Goal: Transaction & Acquisition: Purchase product/service

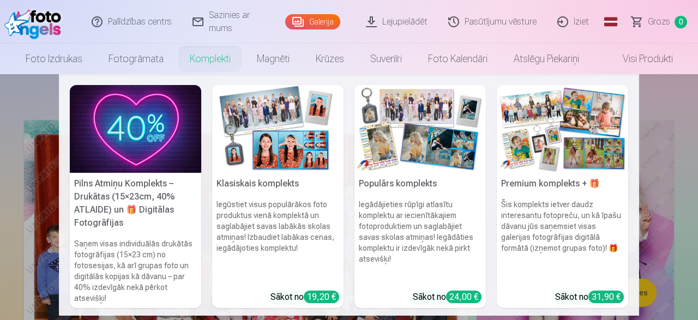
click at [273, 141] on img at bounding box center [277, 129] width 131 height 88
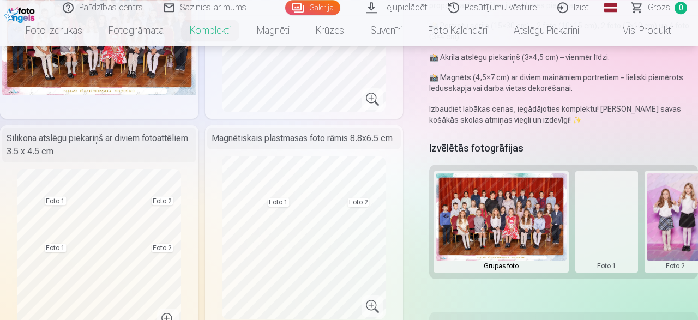
scroll to position [170, 0]
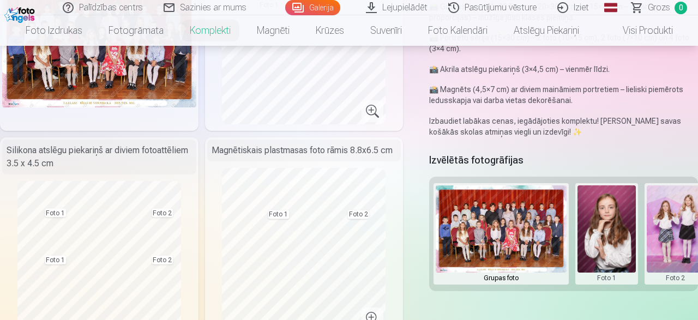
click at [609, 243] on button at bounding box center [606, 233] width 58 height 97
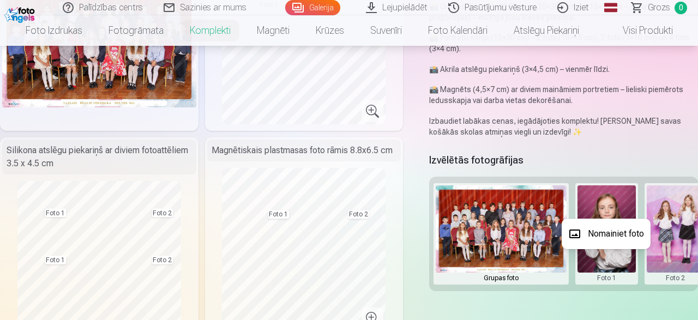
click at [611, 233] on button "Nomainiet foto" at bounding box center [605, 234] width 89 height 31
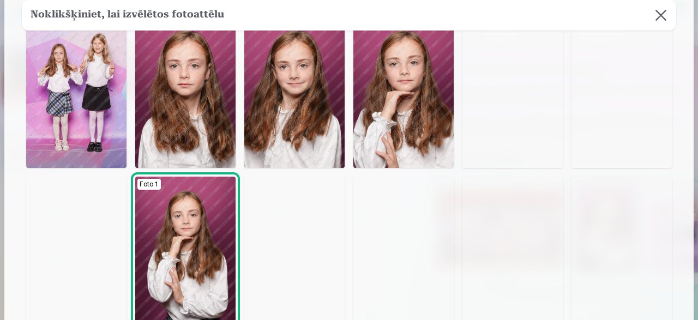
scroll to position [70, 0]
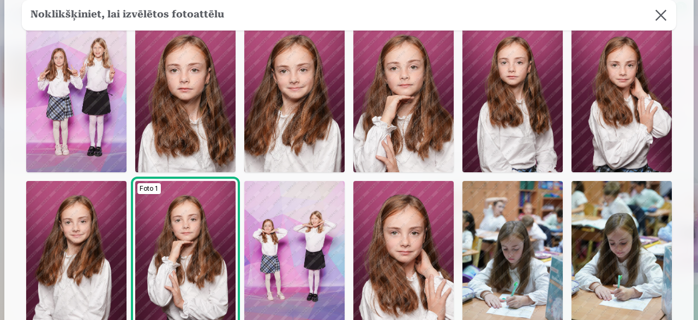
click at [617, 103] on img at bounding box center [621, 97] width 100 height 150
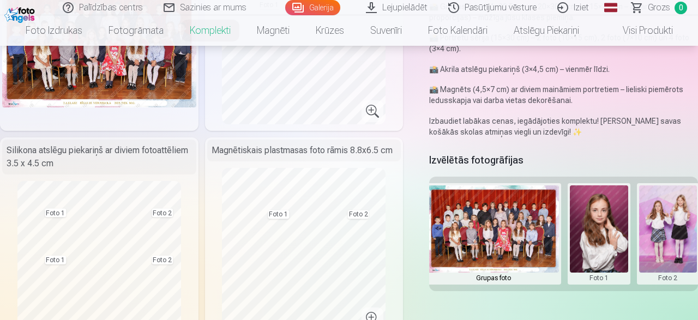
scroll to position [0, 13]
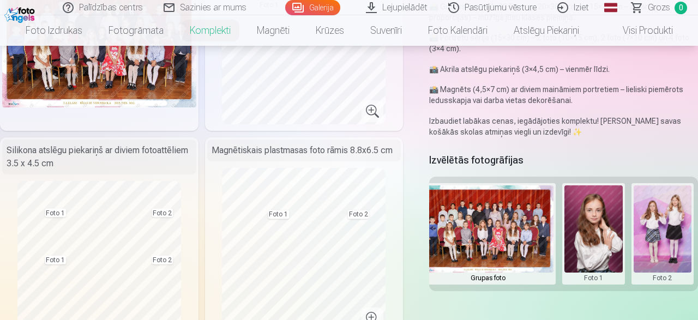
click at [648, 204] on button at bounding box center [662, 233] width 58 height 97
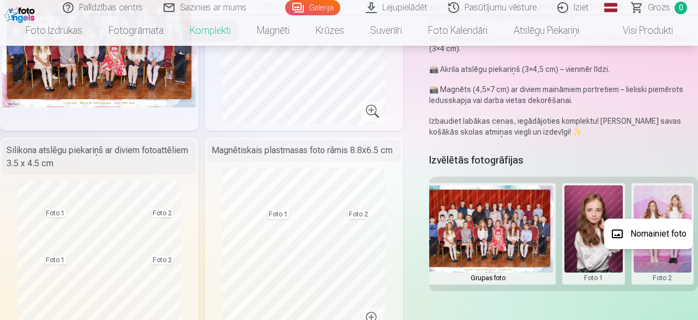
click at [645, 234] on button "Nomainiet foto" at bounding box center [648, 234] width 89 height 31
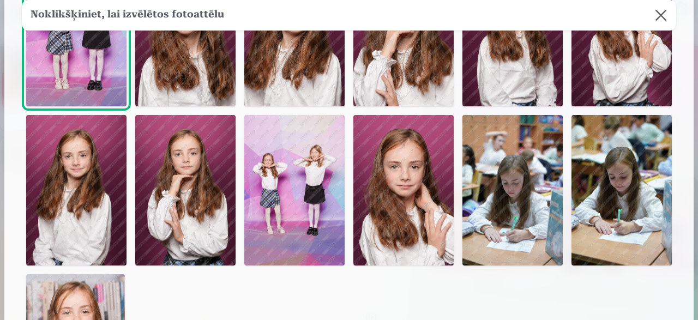
scroll to position [140, 0]
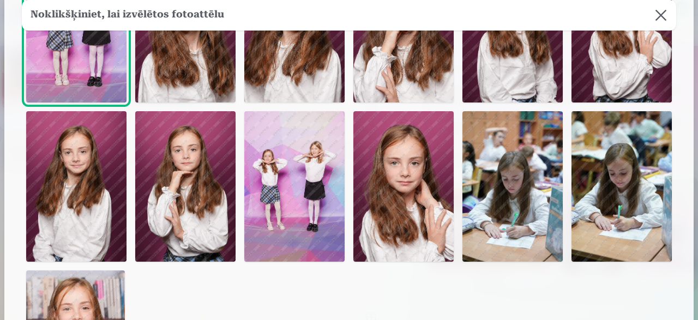
click at [317, 188] on img at bounding box center [294, 186] width 100 height 150
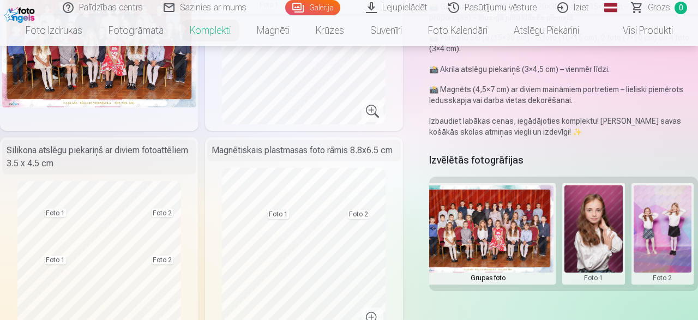
scroll to position [0, 0]
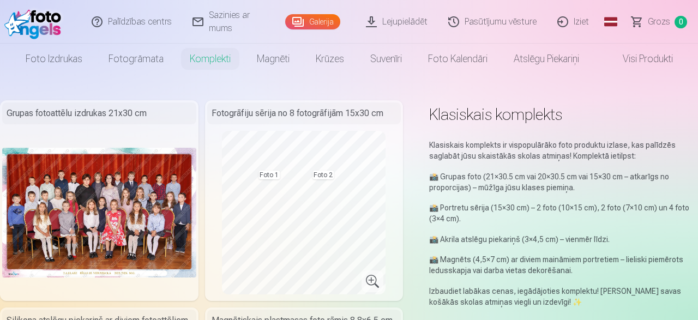
click at [26, 20] on img at bounding box center [35, 21] width 62 height 35
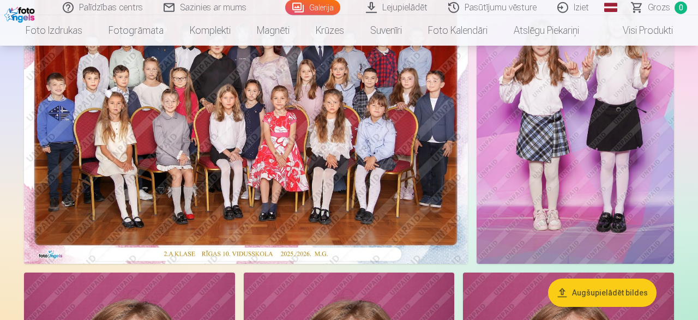
scroll to position [170, 0]
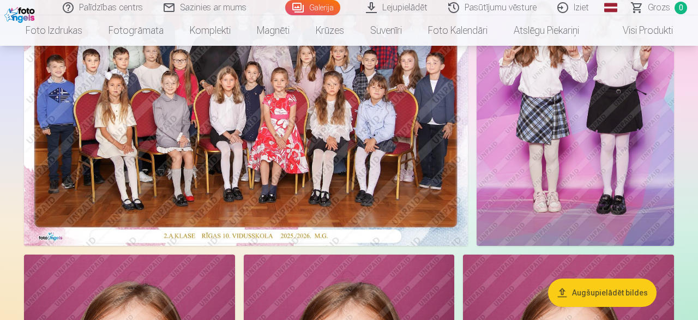
click at [291, 158] on img at bounding box center [246, 98] width 444 height 296
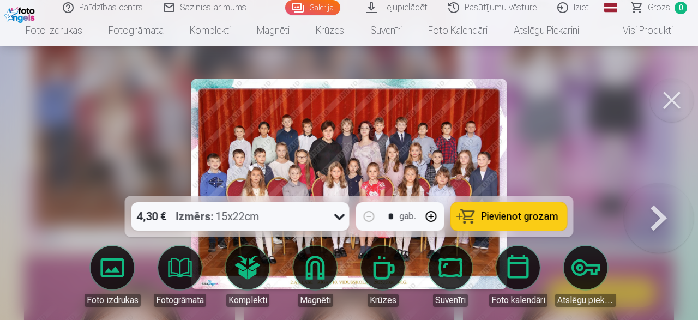
click at [497, 212] on span "Pievienot grozam" at bounding box center [519, 216] width 77 height 10
click at [674, 185] on button at bounding box center [659, 184] width 70 height 2
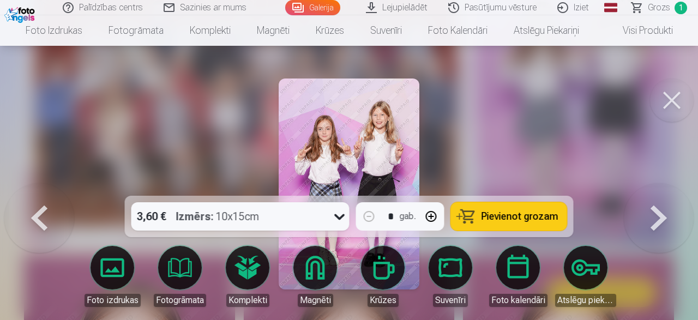
click at [644, 185] on button at bounding box center [659, 184] width 70 height 2
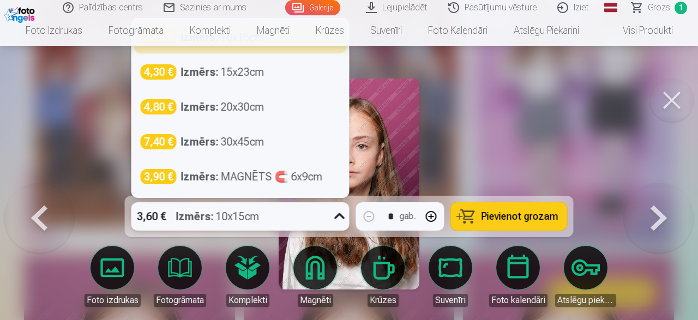
click at [341, 216] on icon at bounding box center [339, 216] width 17 height 17
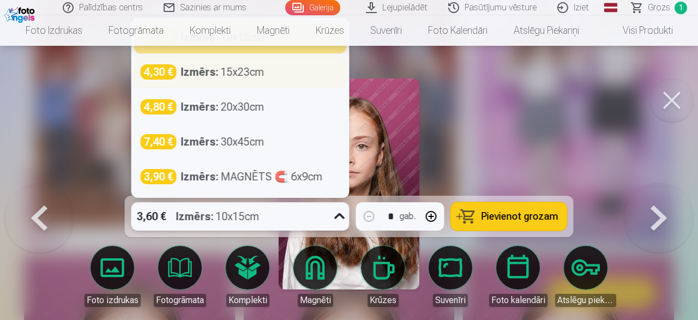
click at [235, 72] on div "Izmērs : 15x23cm" at bounding box center [222, 71] width 83 height 15
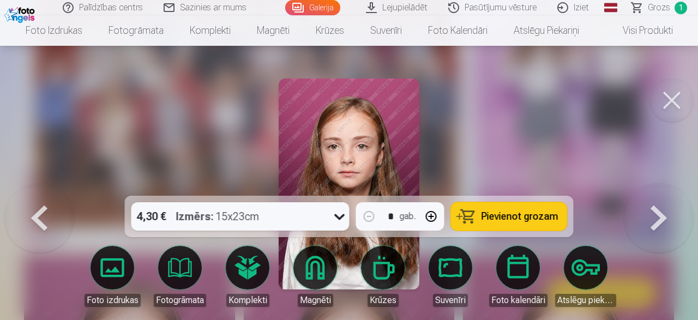
click at [506, 215] on span "Pievienot grozam" at bounding box center [519, 216] width 77 height 10
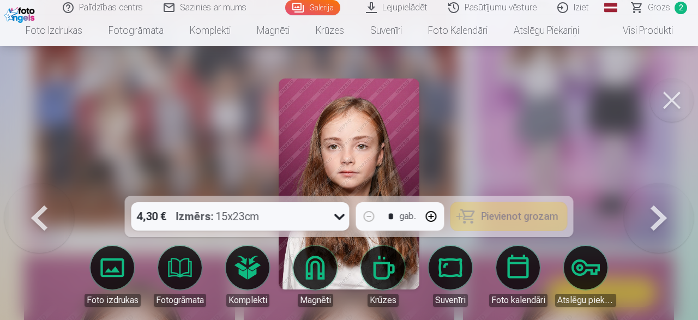
click at [670, 185] on button at bounding box center [659, 184] width 70 height 2
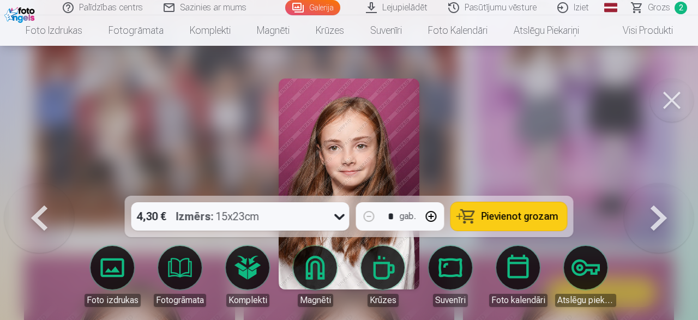
click at [669, 185] on button at bounding box center [659, 184] width 70 height 2
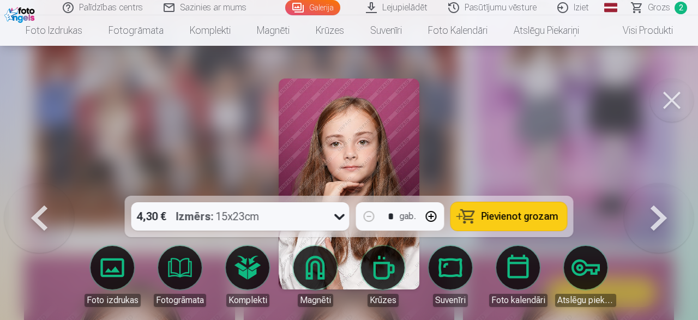
click at [669, 185] on button at bounding box center [659, 184] width 70 height 2
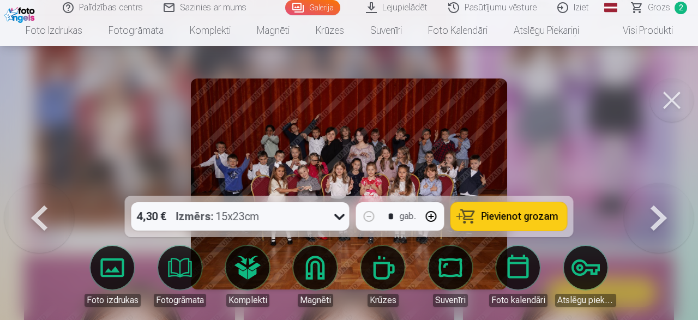
click at [669, 185] on button at bounding box center [659, 184] width 70 height 2
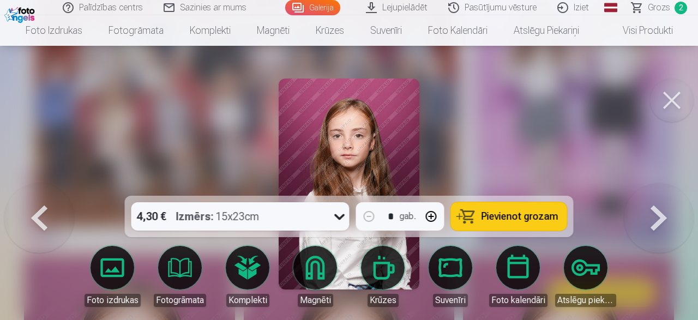
click at [669, 185] on button at bounding box center [659, 184] width 70 height 2
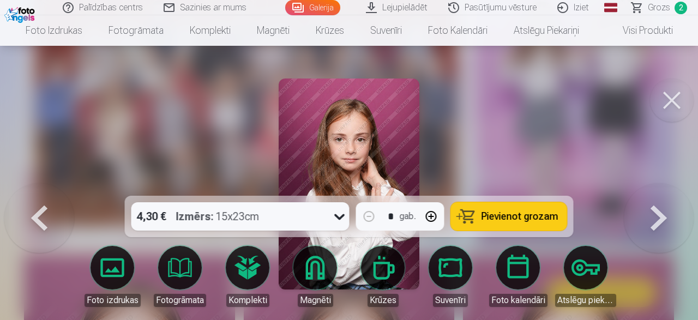
click at [319, 219] on div "4,30 € Izmērs : 15x23cm" at bounding box center [229, 216] width 197 height 28
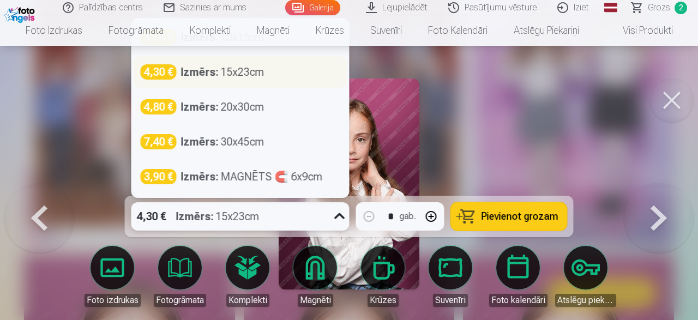
click at [241, 82] on div "4,30 € Izmērs : 15x23cm" at bounding box center [240, 72] width 213 height 33
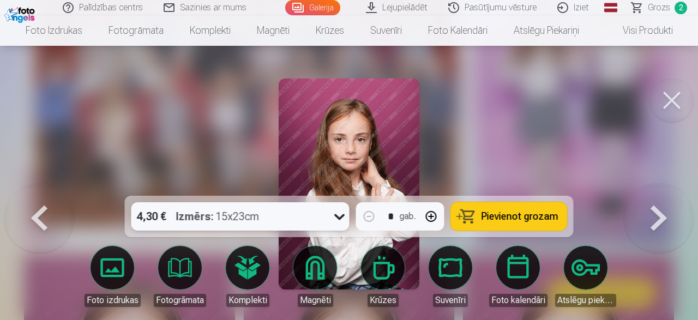
click at [543, 215] on span "Pievienot grozam" at bounding box center [519, 216] width 77 height 10
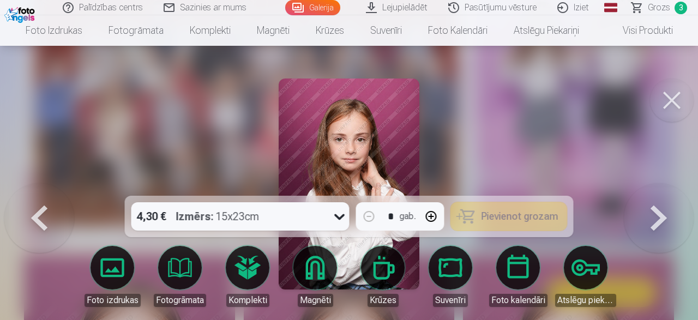
click at [651, 185] on button at bounding box center [659, 184] width 70 height 2
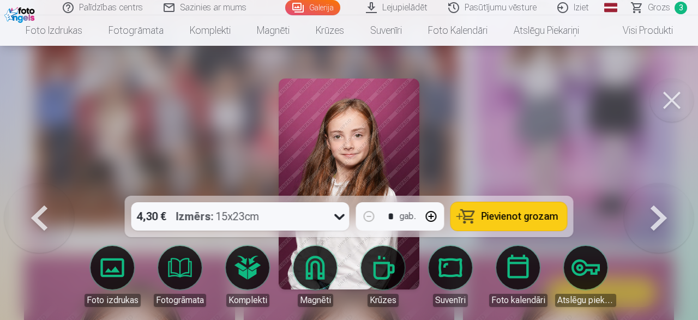
click at [651, 185] on button at bounding box center [659, 184] width 70 height 2
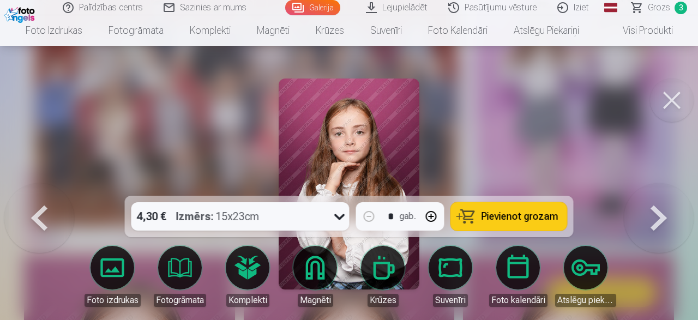
click at [651, 185] on button at bounding box center [659, 184] width 70 height 2
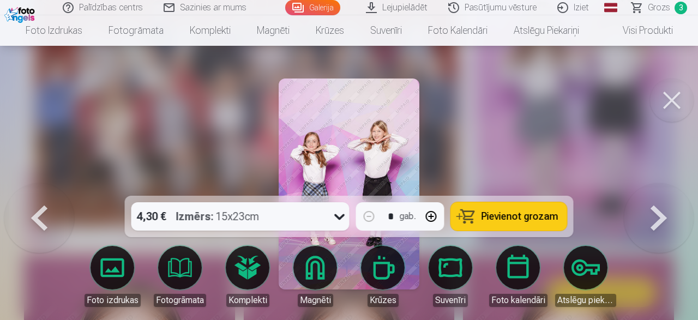
click at [295, 219] on div "4,30 € Izmērs : 15x23cm" at bounding box center [229, 216] width 197 height 28
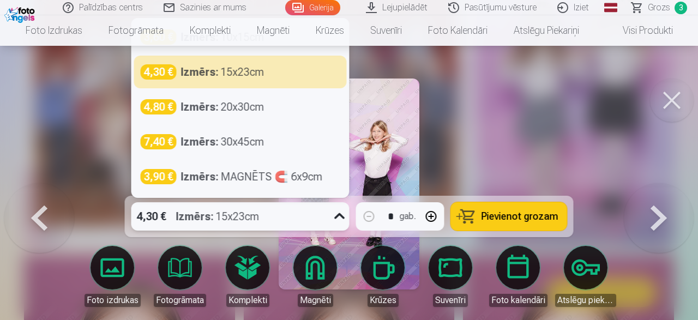
click at [47, 111] on div at bounding box center [349, 160] width 698 height 320
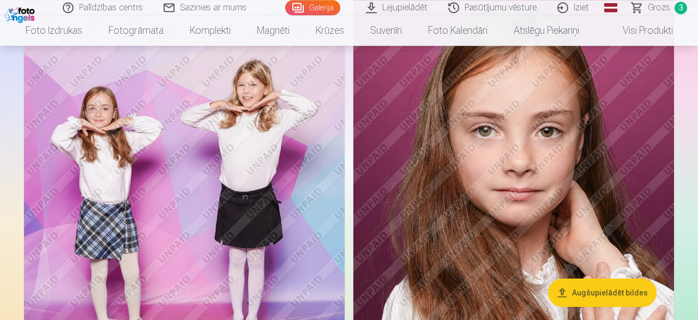
scroll to position [1417, 0]
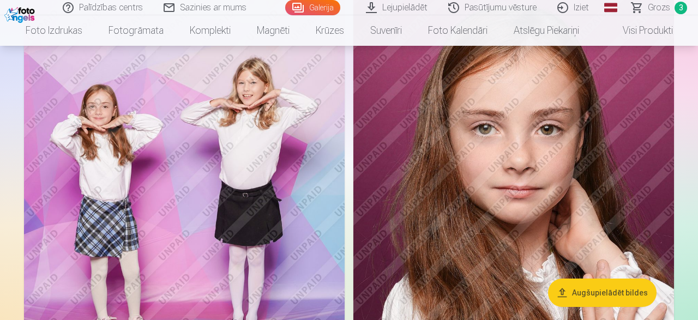
click at [284, 187] on img at bounding box center [184, 202] width 320 height 481
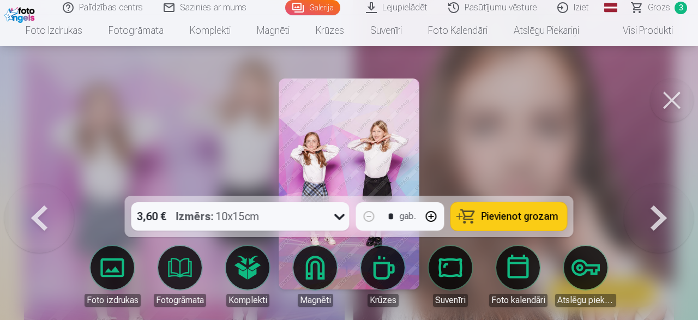
click at [524, 221] on span "Pievienot grozam" at bounding box center [519, 216] width 77 height 10
click at [648, 185] on button at bounding box center [659, 184] width 70 height 2
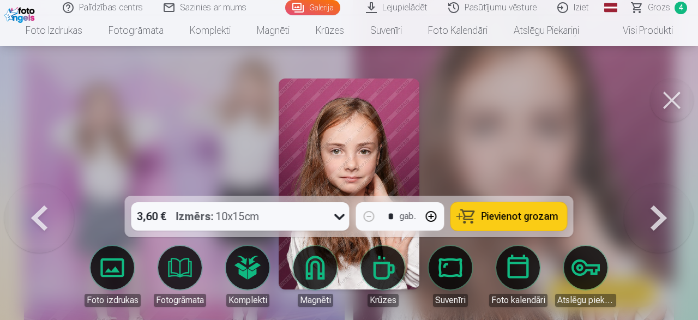
click at [648, 185] on button at bounding box center [659, 184] width 70 height 2
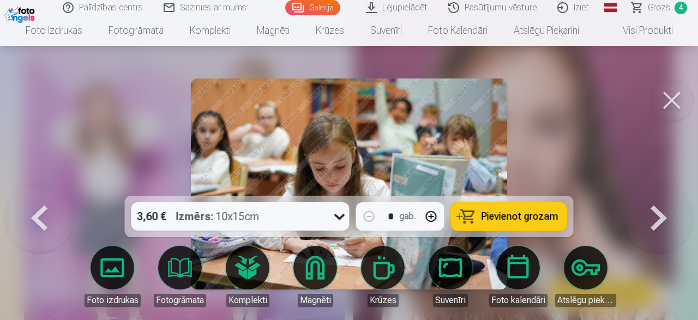
click at [648, 185] on button at bounding box center [659, 184] width 70 height 2
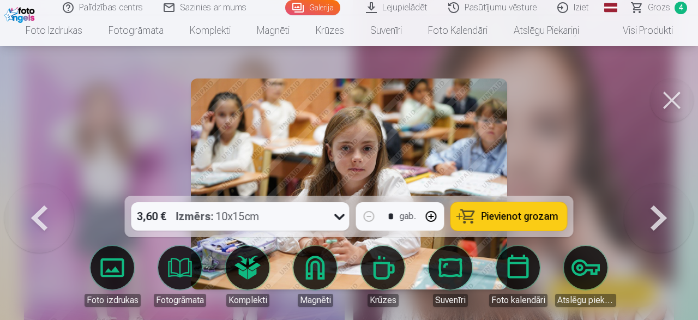
click at [648, 185] on button at bounding box center [659, 184] width 70 height 2
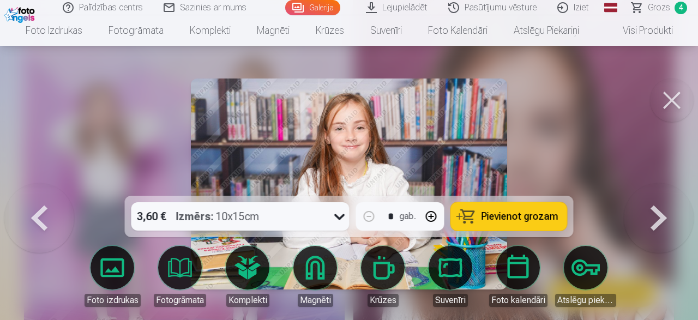
click at [648, 185] on button at bounding box center [659, 184] width 70 height 2
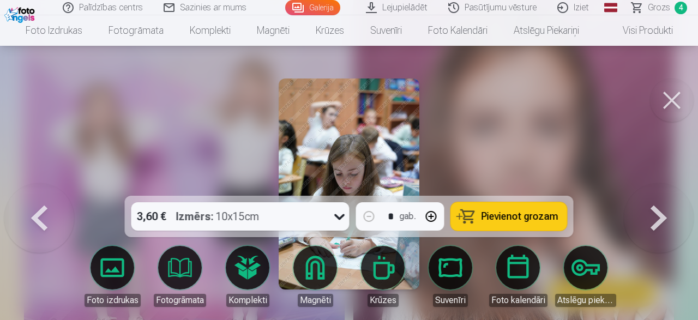
click at [648, 185] on button at bounding box center [659, 184] width 70 height 2
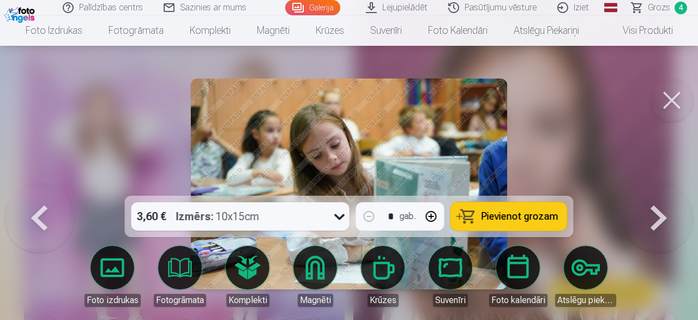
click at [648, 185] on button at bounding box center [659, 184] width 70 height 2
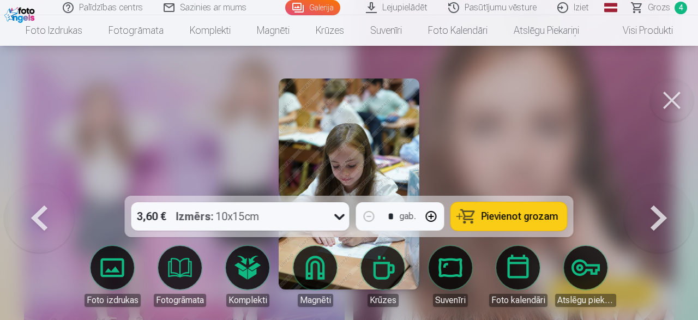
click at [648, 185] on button at bounding box center [659, 184] width 70 height 2
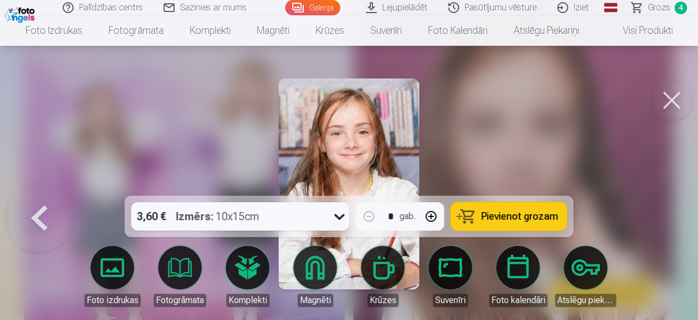
click at [648, 221] on div at bounding box center [349, 160] width 698 height 320
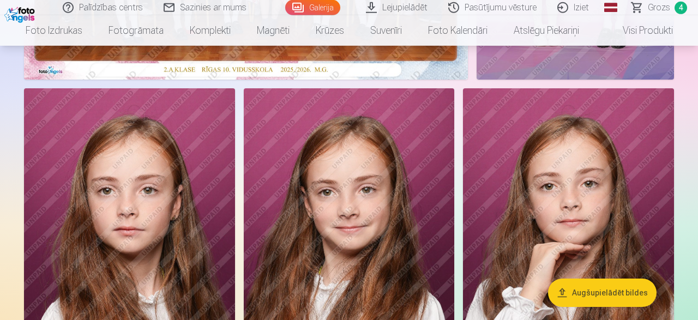
scroll to position [453, 0]
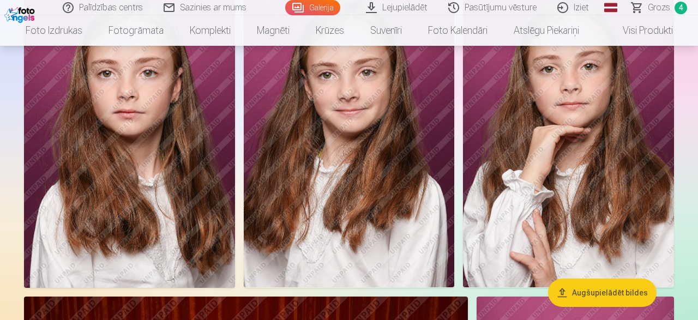
click at [650, 5] on span "Grozs" at bounding box center [659, 7] width 22 height 13
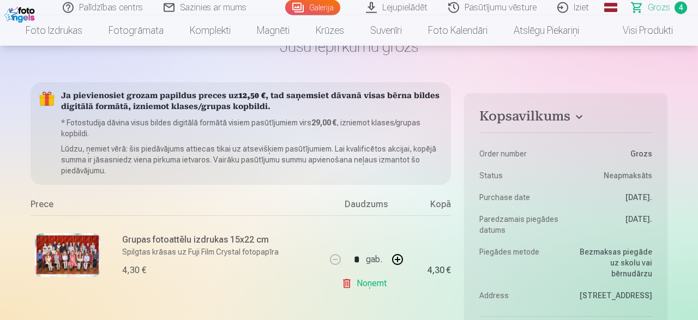
scroll to position [57, 0]
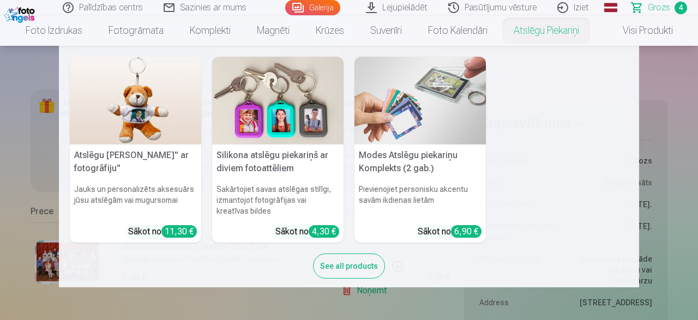
click at [290, 117] on img at bounding box center [277, 101] width 131 height 88
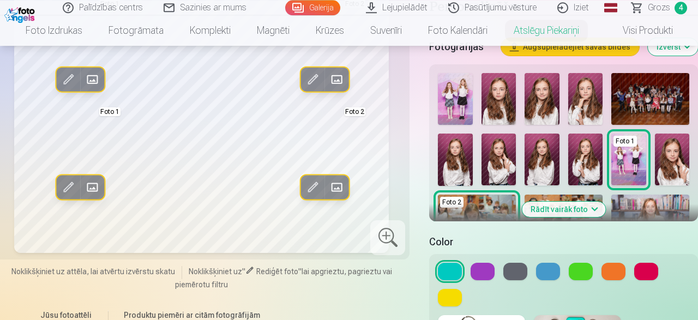
scroll to position [283, 0]
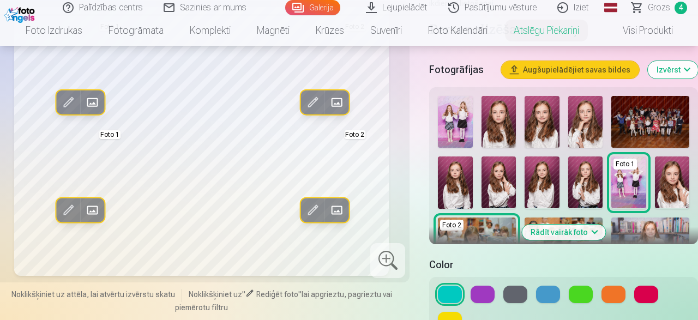
click at [502, 217] on img at bounding box center [477, 243] width 78 height 52
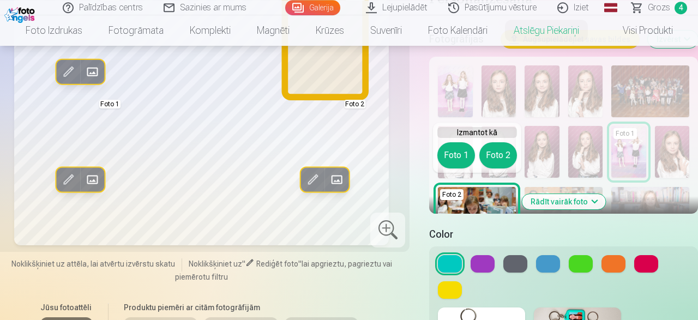
scroll to position [340, 0]
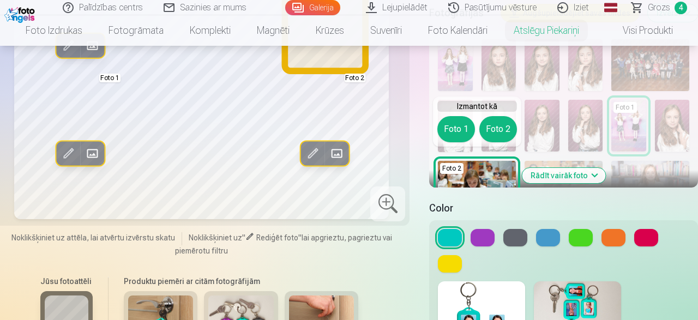
click at [492, 128] on button "Foto 2" at bounding box center [498, 129] width 38 height 26
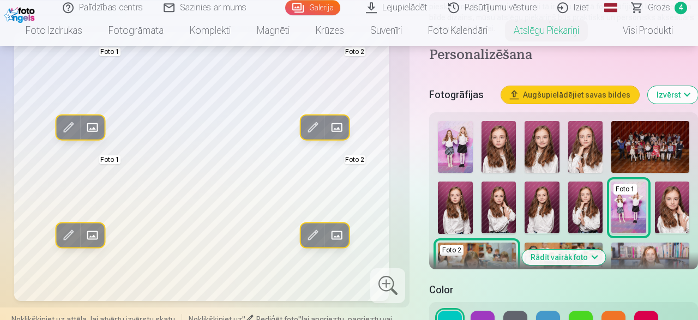
scroll to position [227, 0]
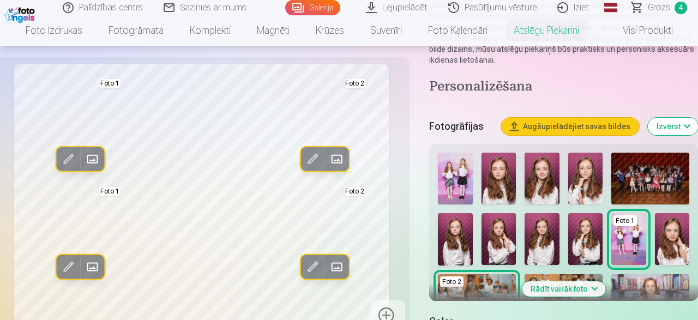
click at [546, 281] on button "Rādīt vairāk foto" at bounding box center [563, 288] width 83 height 15
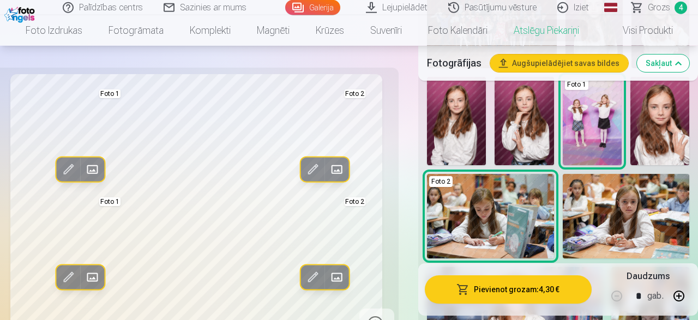
scroll to position [510, 0]
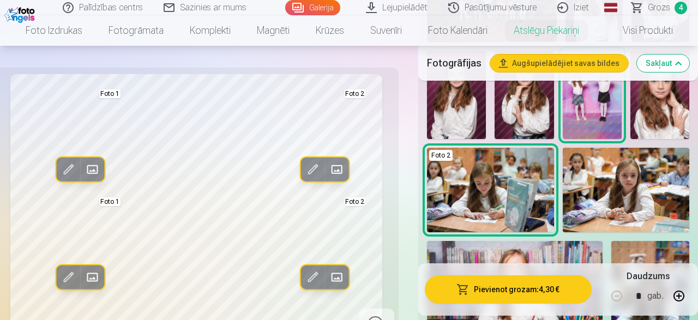
click at [452, 150] on div "Foto 2" at bounding box center [440, 155] width 23 height 11
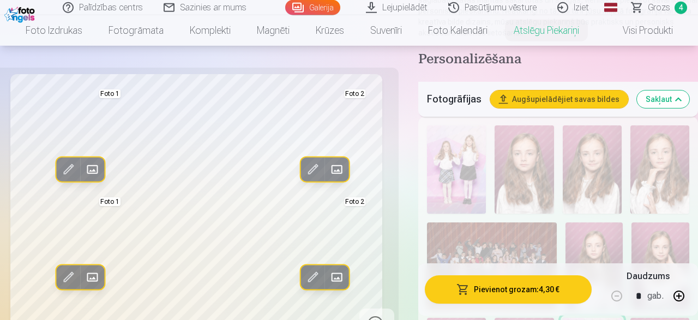
scroll to position [227, 0]
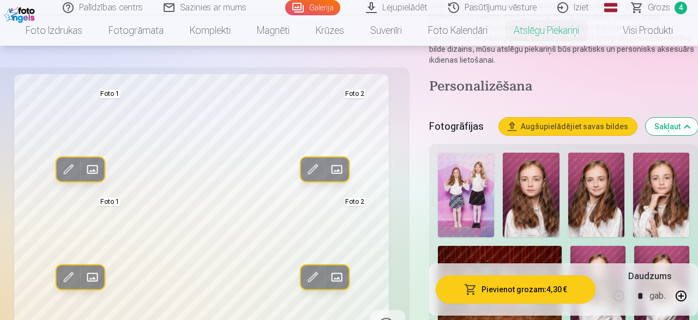
click at [481, 180] on img at bounding box center [466, 195] width 56 height 84
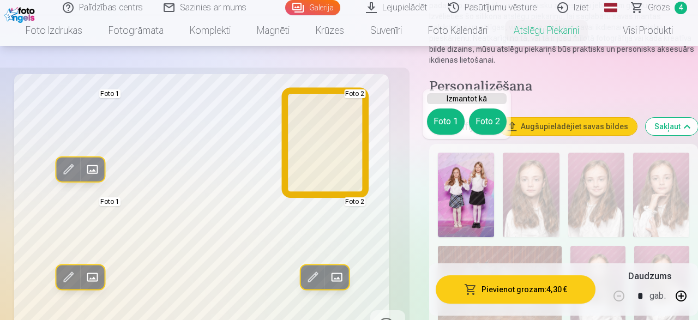
click at [483, 119] on button "Foto 2" at bounding box center [488, 121] width 38 height 26
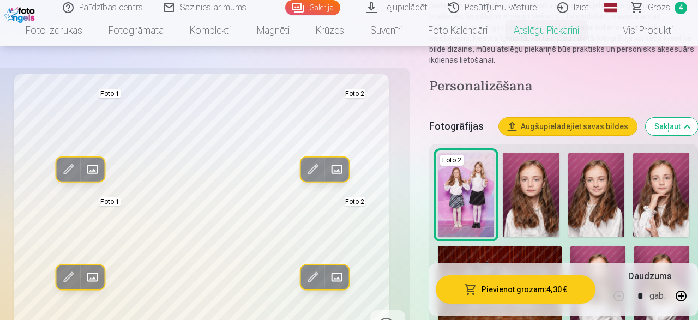
click at [533, 286] on button "Pievienot grozam : 4,30 €" at bounding box center [515, 289] width 160 height 28
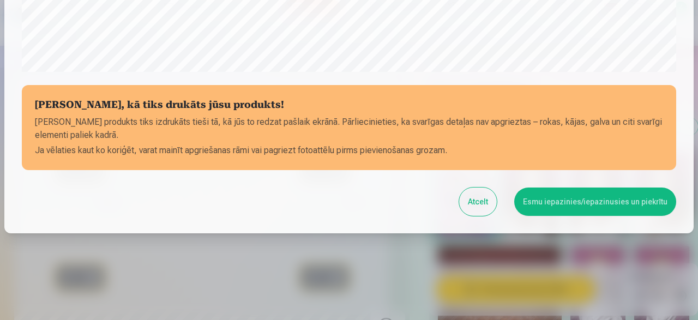
scroll to position [458, 0]
click at [579, 207] on button "Esmu iepazinies/iepazinusies un piekrītu" at bounding box center [595, 201] width 162 height 28
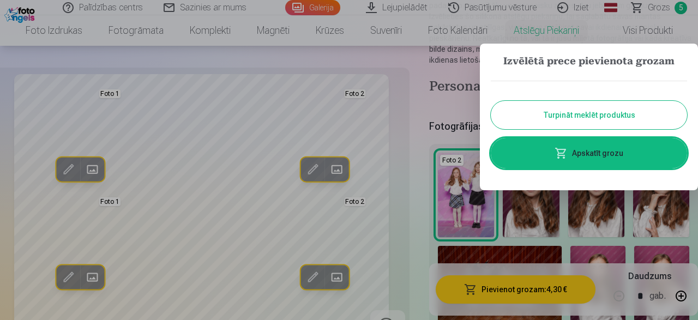
click at [618, 154] on link "Apskatīt grozu" at bounding box center [589, 153] width 196 height 31
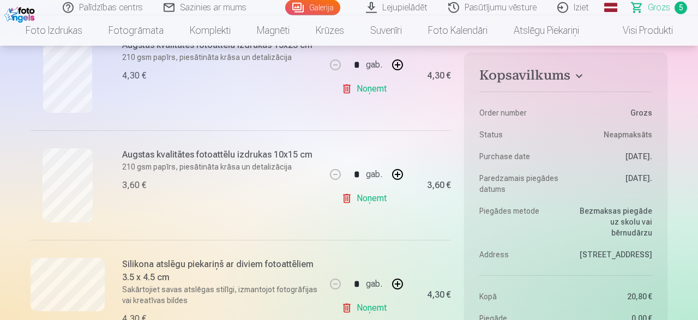
scroll to position [510, 0]
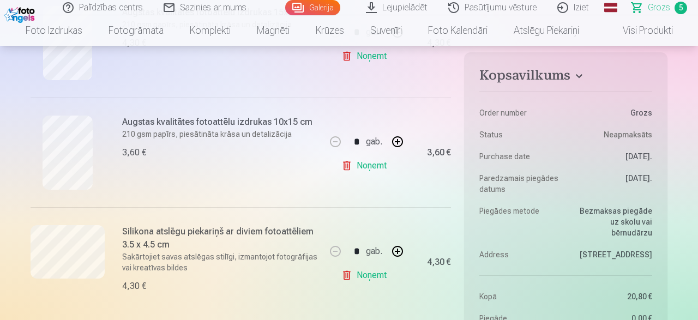
click at [356, 163] on link "Noņemt" at bounding box center [366, 166] width 50 height 22
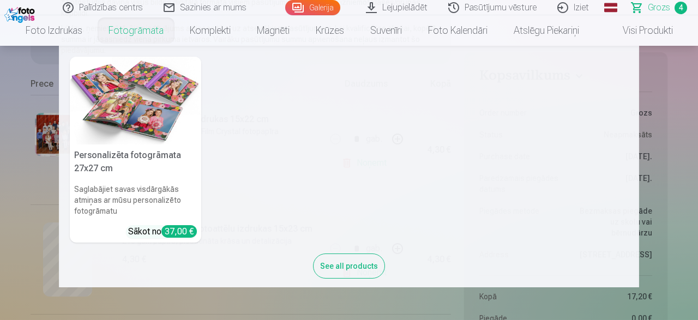
scroll to position [170, 0]
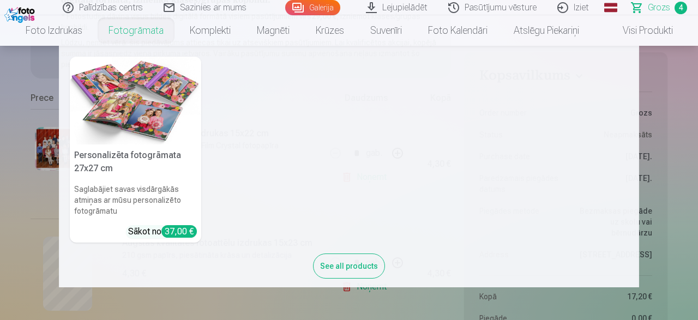
click at [686, 170] on nav "Personalizēta fotogrāmata 27x27 cm Saglabājiet savas visdārgākās atmiņas ar mūs…" at bounding box center [349, 166] width 698 height 241
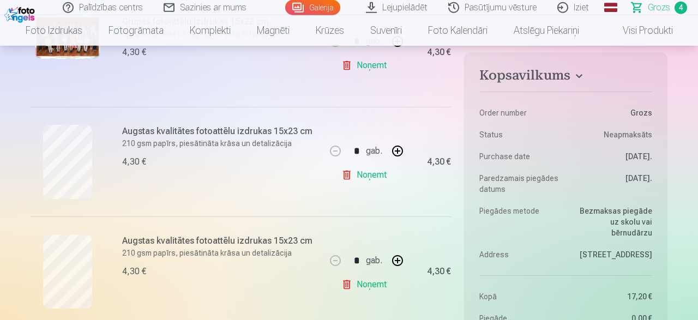
scroll to position [283, 0]
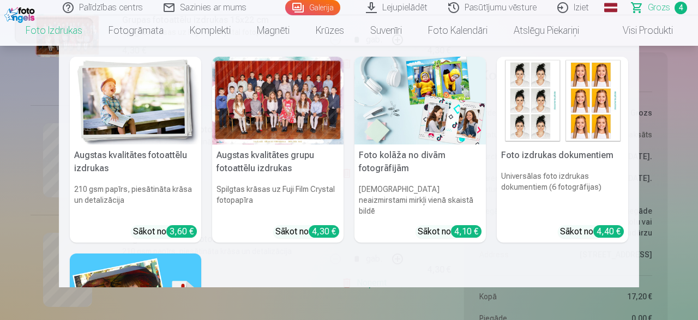
click at [71, 29] on link "Foto izdrukas" at bounding box center [54, 30] width 83 height 31
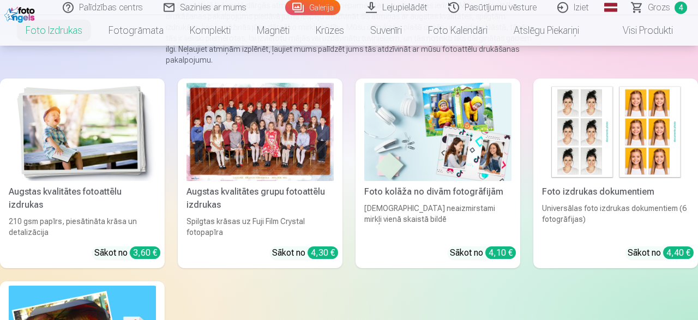
scroll to position [170, 0]
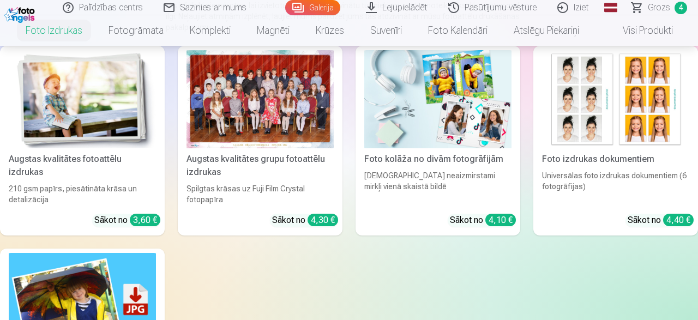
click at [21, 10] on img at bounding box center [20, 13] width 33 height 19
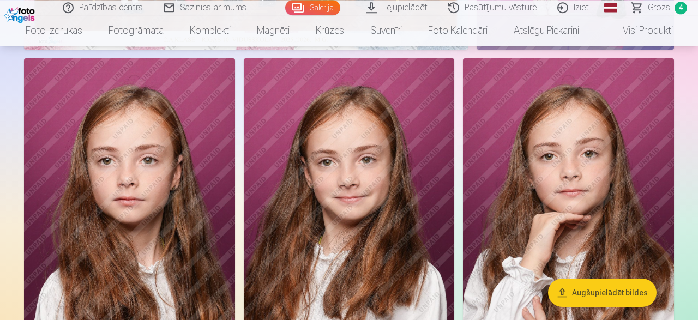
scroll to position [340, 0]
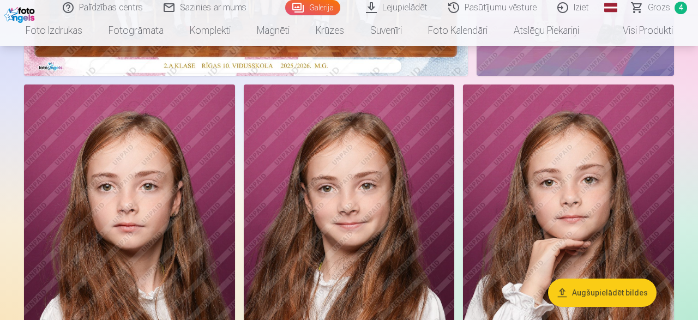
click at [601, 199] on img at bounding box center [568, 242] width 211 height 316
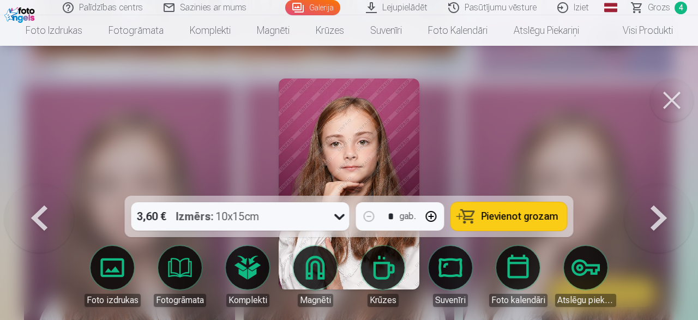
click at [273, 214] on div "3,60 € Izmērs : 10x15cm" at bounding box center [229, 216] width 197 height 28
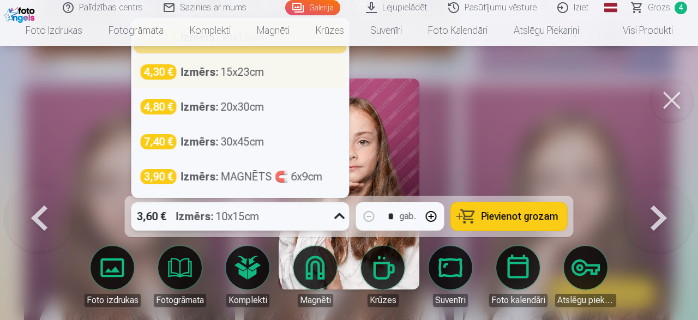
click at [225, 75] on div "Izmērs : 15x23cm" at bounding box center [222, 71] width 83 height 15
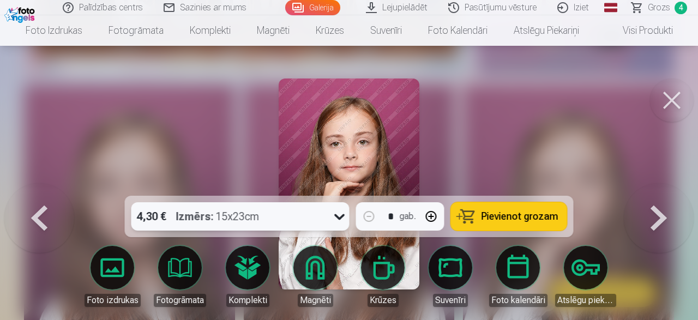
click at [539, 213] on span "Pievienot grozam" at bounding box center [519, 216] width 77 height 10
click at [655, 9] on span "Grozs" at bounding box center [659, 7] width 22 height 13
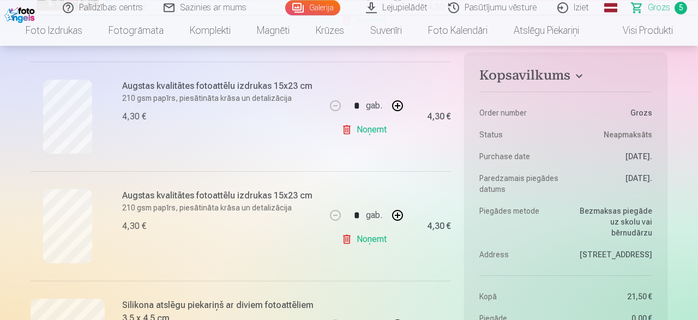
scroll to position [283, 0]
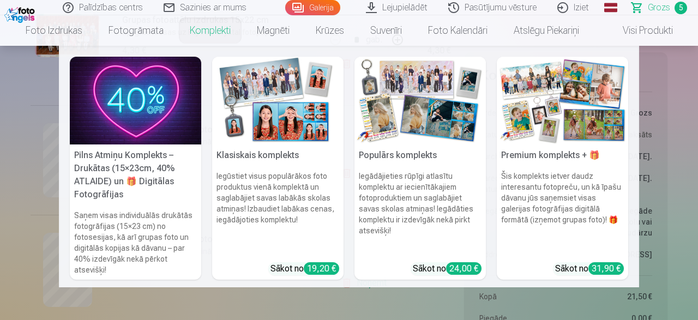
click at [200, 29] on link "Komplekti" at bounding box center [210, 30] width 67 height 31
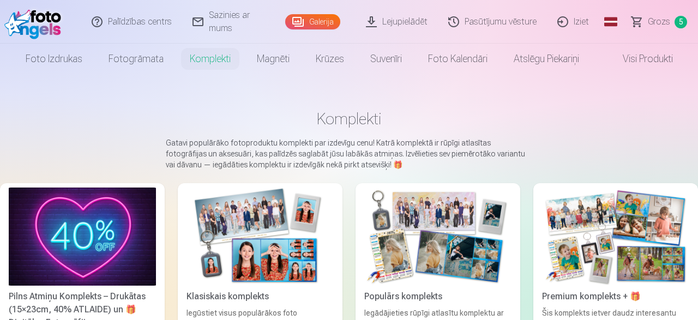
click at [654, 13] on link "Grozs 5" at bounding box center [659, 22] width 76 height 44
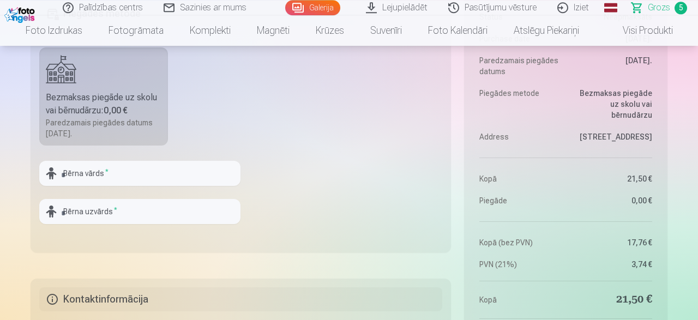
scroll to position [850, 0]
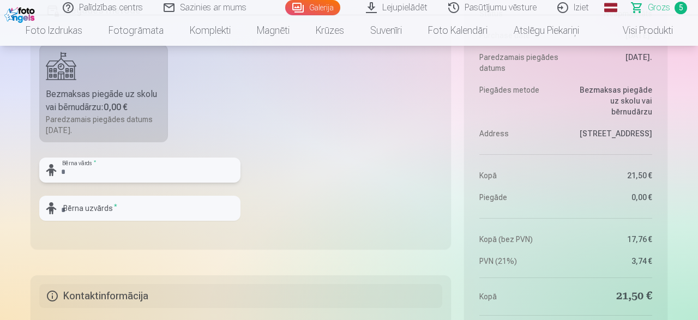
click at [146, 164] on input "text" at bounding box center [139, 170] width 201 height 25
type input "*******"
click at [162, 203] on input "text" at bounding box center [139, 208] width 201 height 25
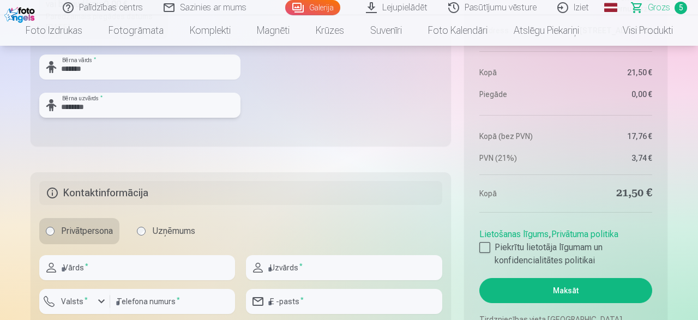
scroll to position [964, 0]
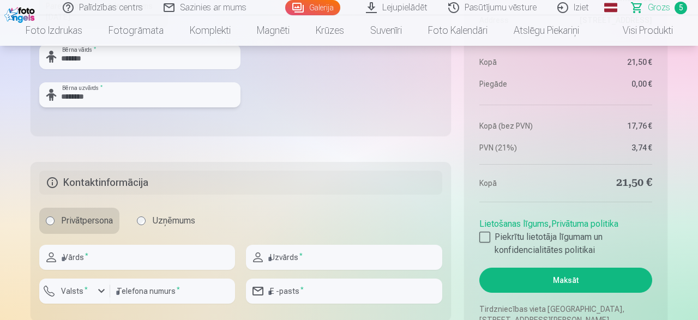
type input "********"
click at [90, 263] on input "text" at bounding box center [137, 257] width 196 height 25
type input "*****"
click at [299, 265] on input "text" at bounding box center [344, 257] width 196 height 25
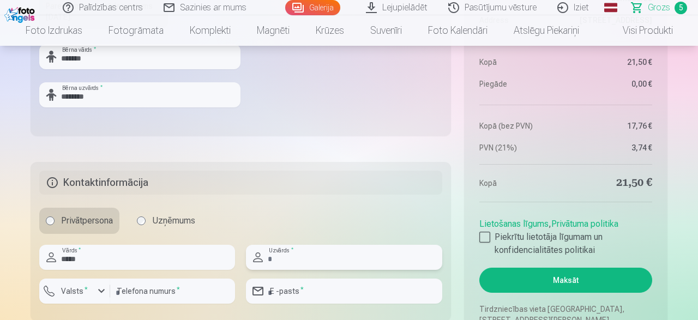
click at [299, 265] on input "text" at bounding box center [344, 257] width 196 height 25
click at [84, 286] on sup "*" at bounding box center [85, 289] width 3 height 7
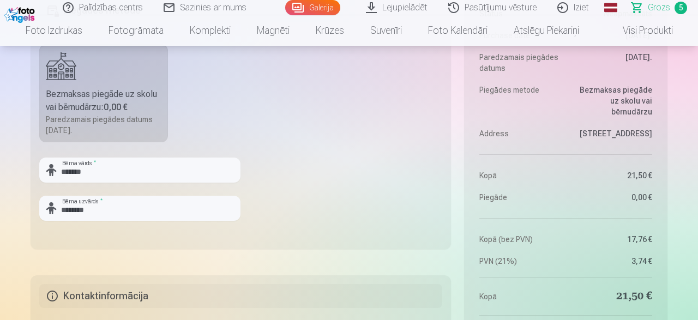
scroll to position [1077, 0]
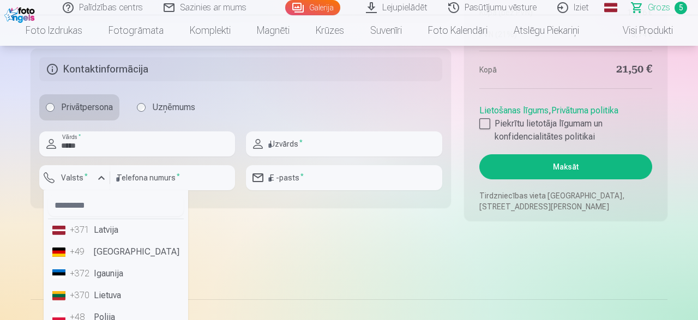
click at [113, 235] on li "+371 Latvija" at bounding box center [116, 230] width 136 height 22
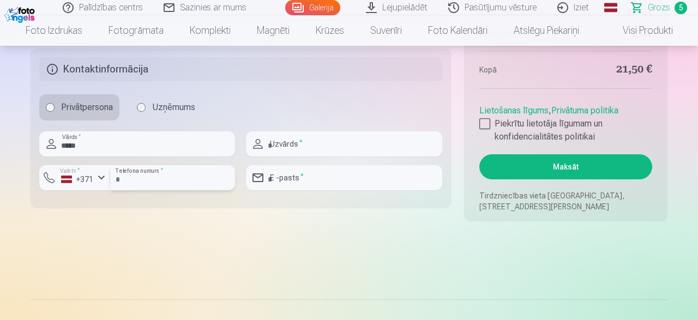
click at [151, 180] on input "number" at bounding box center [172, 177] width 125 height 25
type input "********"
click at [326, 139] on input "text" at bounding box center [344, 143] width 196 height 25
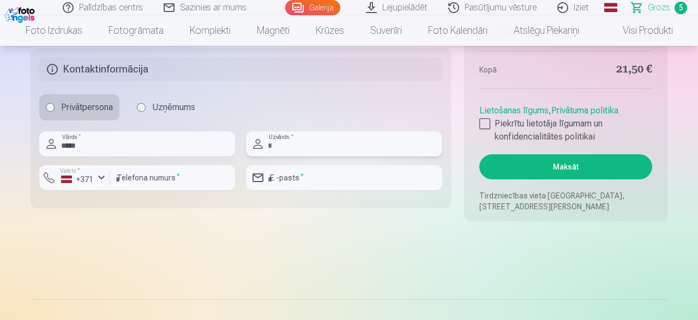
click at [324, 141] on input "text" at bounding box center [344, 143] width 196 height 25
click at [314, 147] on input "text" at bounding box center [344, 143] width 196 height 25
type input "********"
click at [311, 177] on input "email" at bounding box center [344, 177] width 196 height 25
type input "**********"
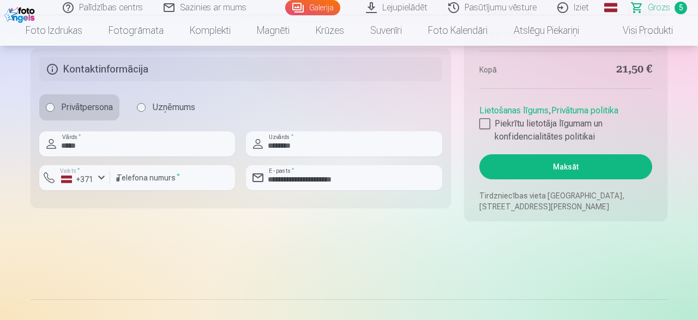
click at [487, 122] on div at bounding box center [484, 123] width 11 height 11
click at [523, 171] on button "Maksāt" at bounding box center [565, 166] width 173 height 25
